Goal: Navigation & Orientation: Find specific page/section

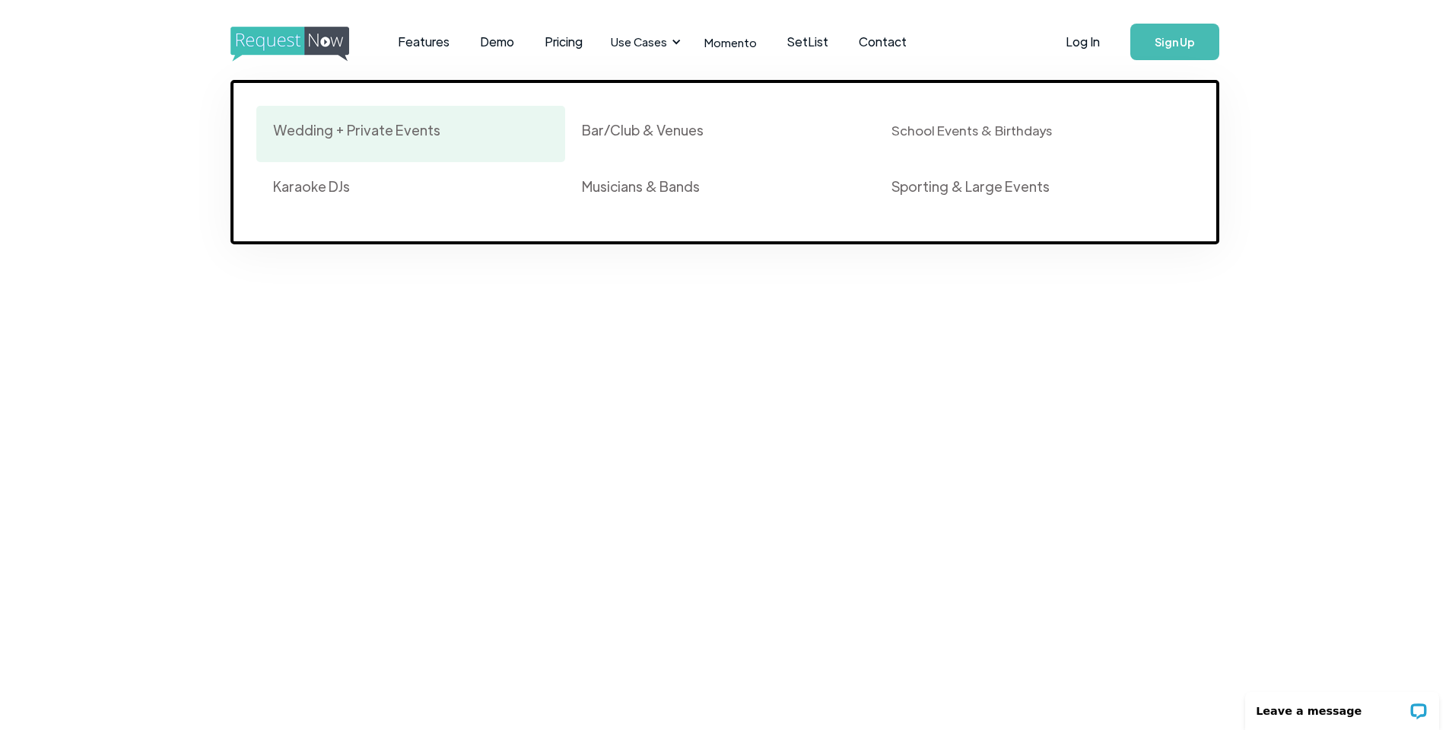
click at [288, 132] on div "Wedding + Private Events" at bounding box center [356, 130] width 167 height 18
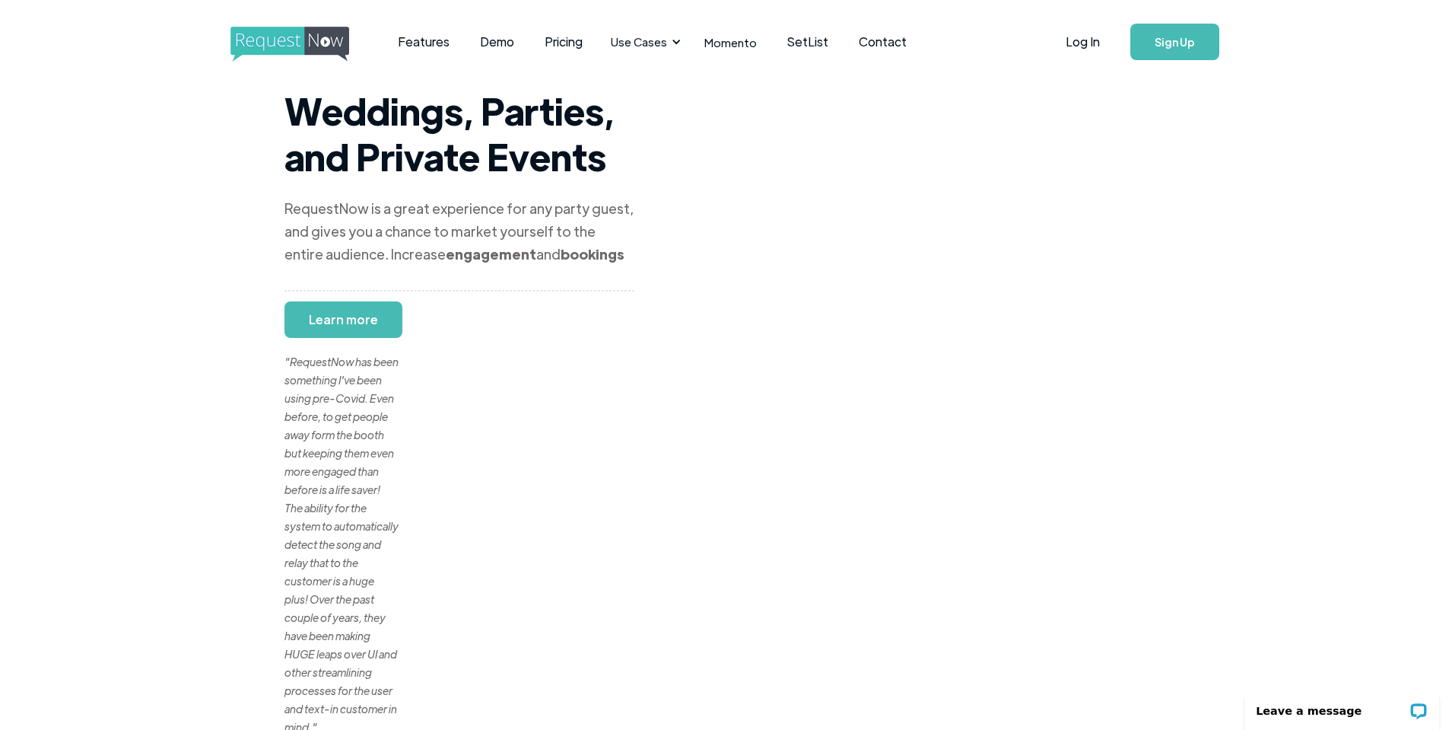
click at [313, 49] on img "home" at bounding box center [304, 44] width 147 height 35
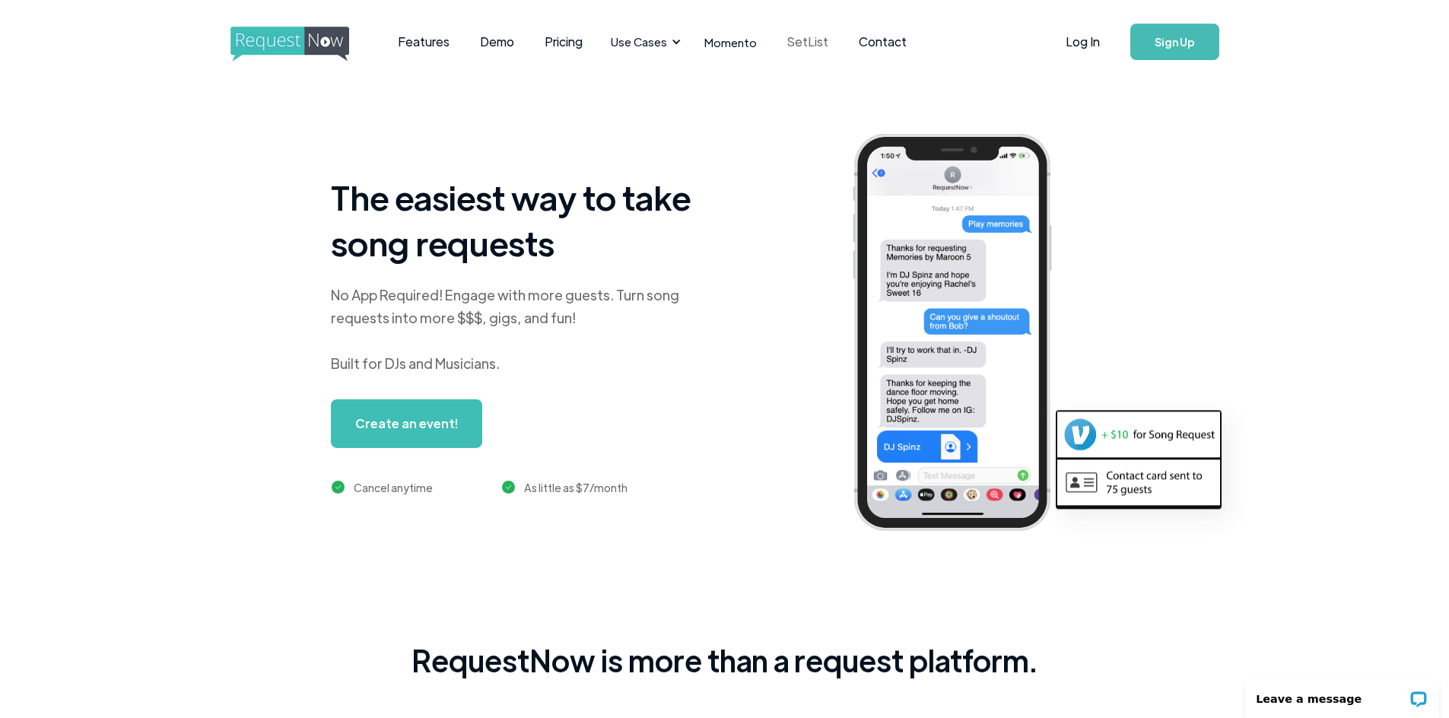
click at [797, 40] on link "SetList" at bounding box center [808, 41] width 72 height 47
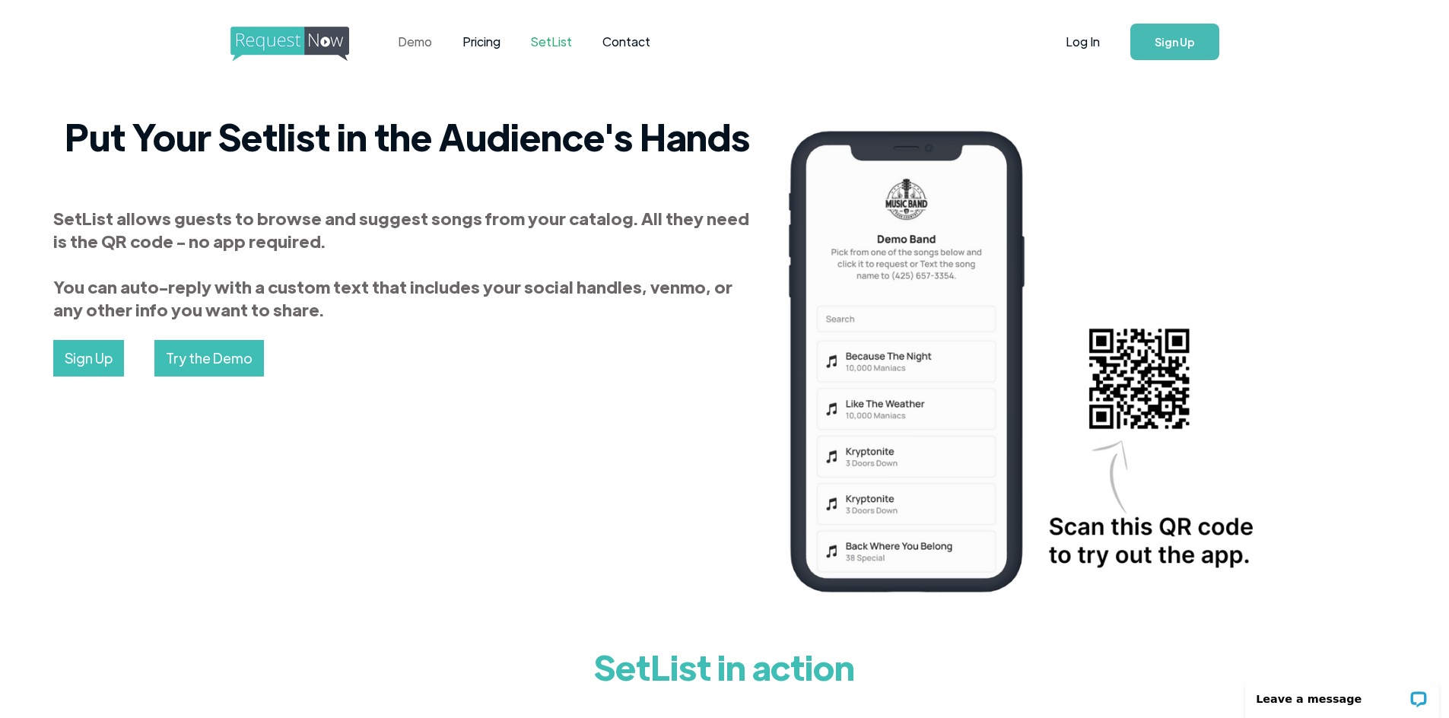
click at [424, 43] on link "Demo" at bounding box center [415, 41] width 65 height 47
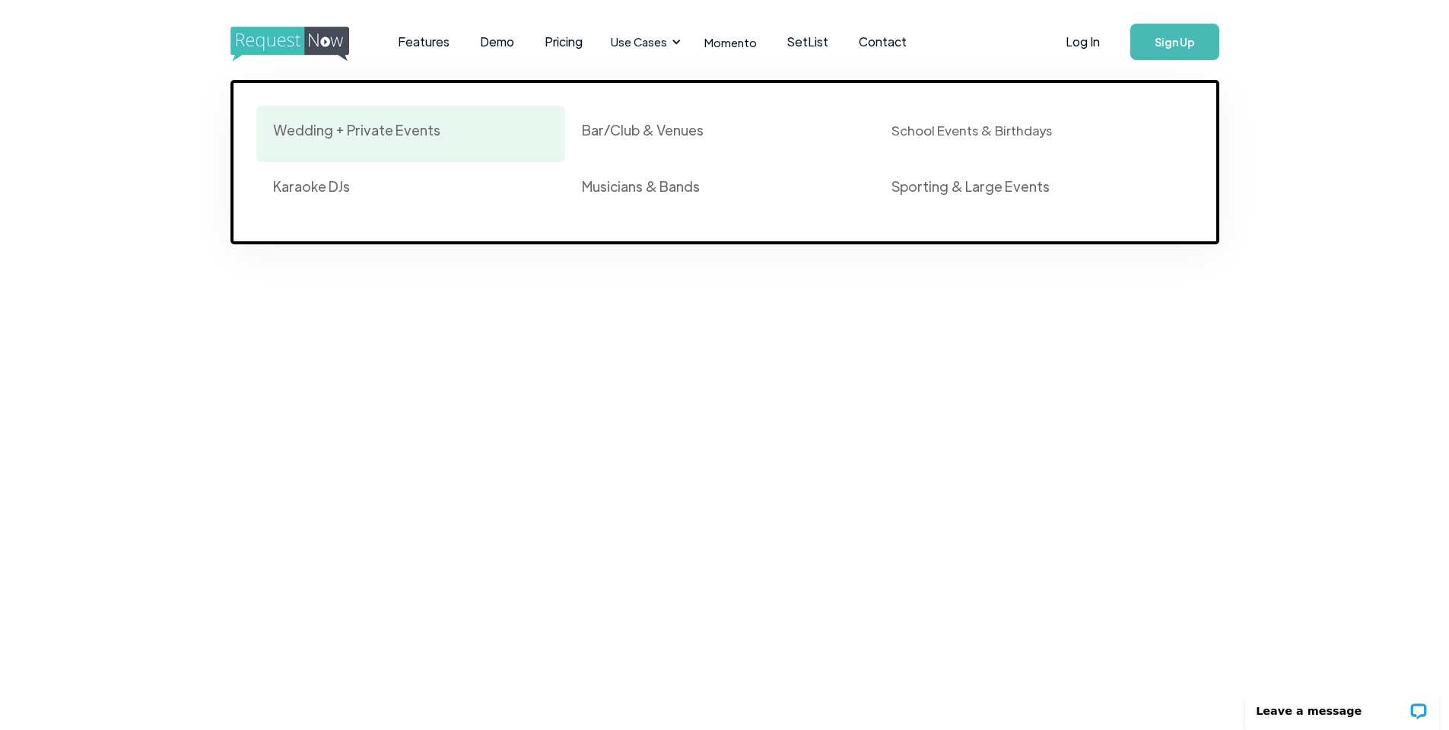
click at [412, 117] on link "Wedding + Private Events" at bounding box center [411, 134] width 310 height 56
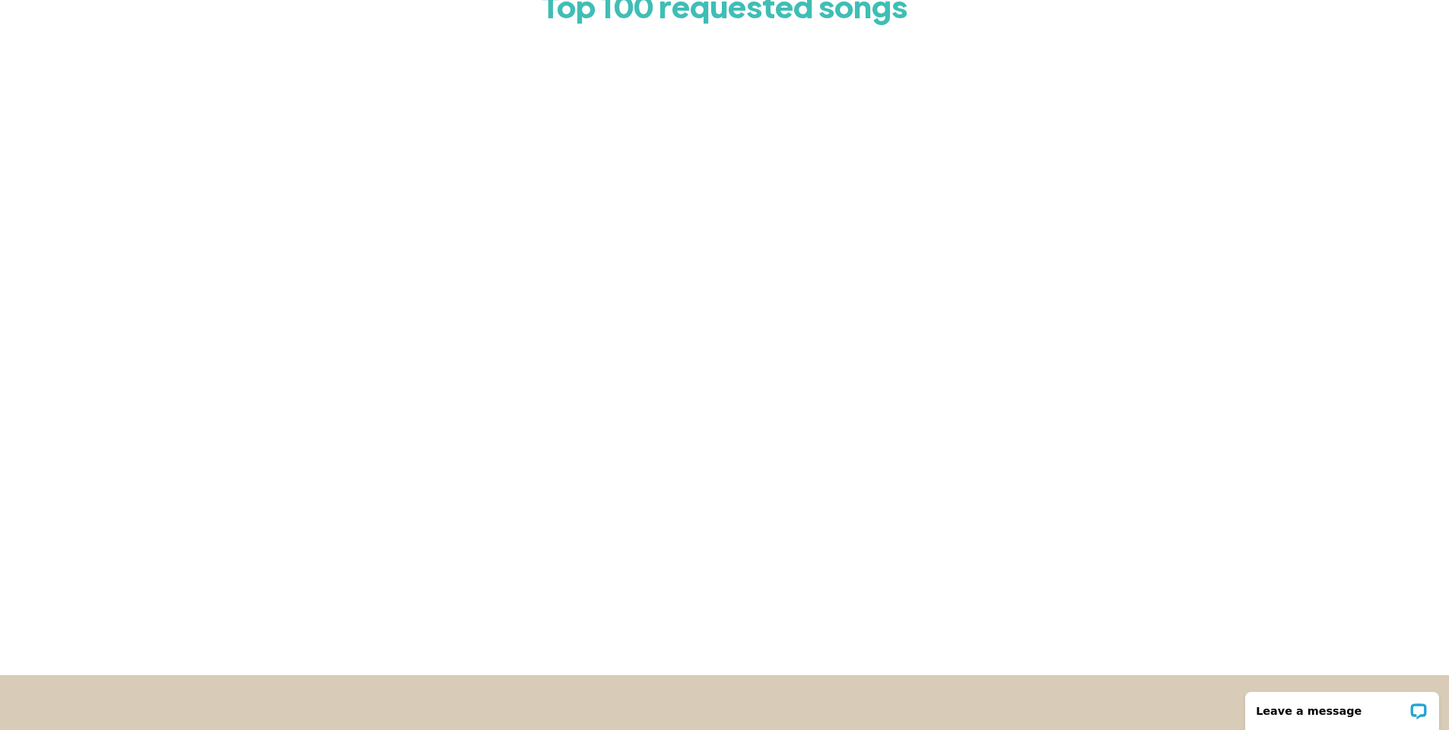
scroll to position [152, 0]
